Goal: Transaction & Acquisition: Purchase product/service

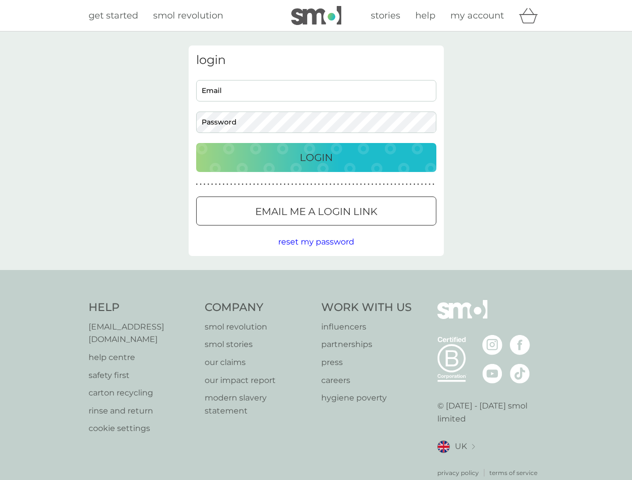
click at [531, 16] on icon "basket" at bounding box center [528, 16] width 19 height 16
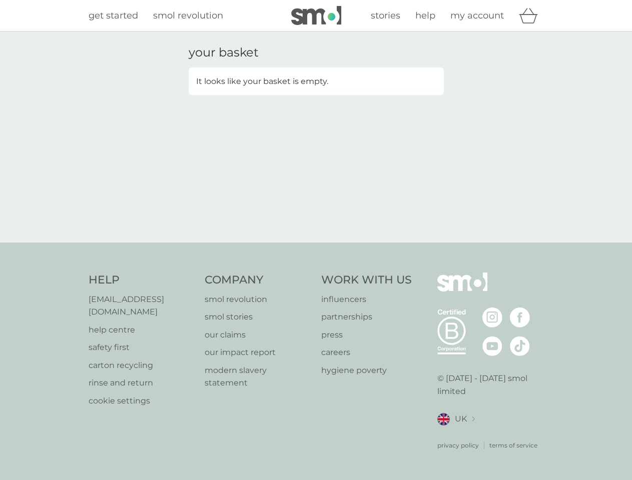
click at [316, 211] on div "your basket It looks like your basket is empty." at bounding box center [316, 137] width 270 height 183
click at [316, 242] on div "your basket It looks like your basket is empty." at bounding box center [316, 137] width 632 height 211
click at [456, 434] on div "privacy policy terms of service" at bounding box center [490, 438] width 107 height 25
